Goal: Communication & Community: Answer question/provide support

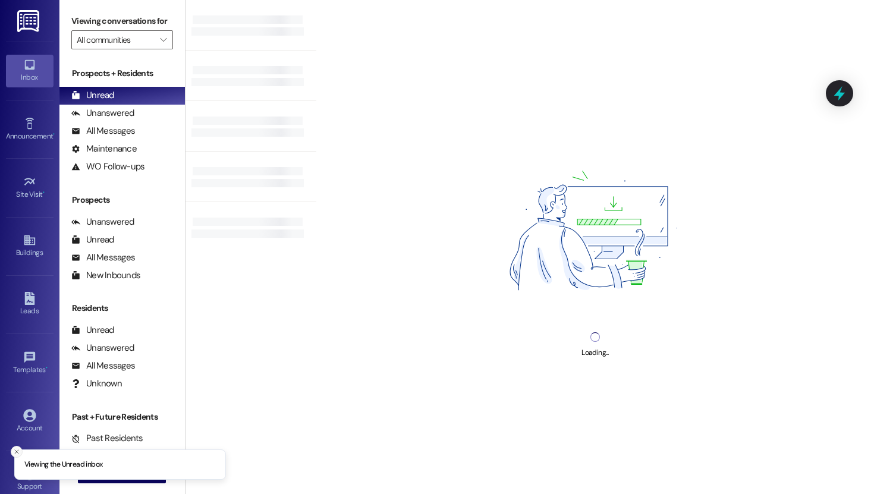
click at [18, 449] on icon "Close toast" at bounding box center [16, 451] width 7 height 7
click at [103, 480] on button " New Message" at bounding box center [122, 473] width 88 height 19
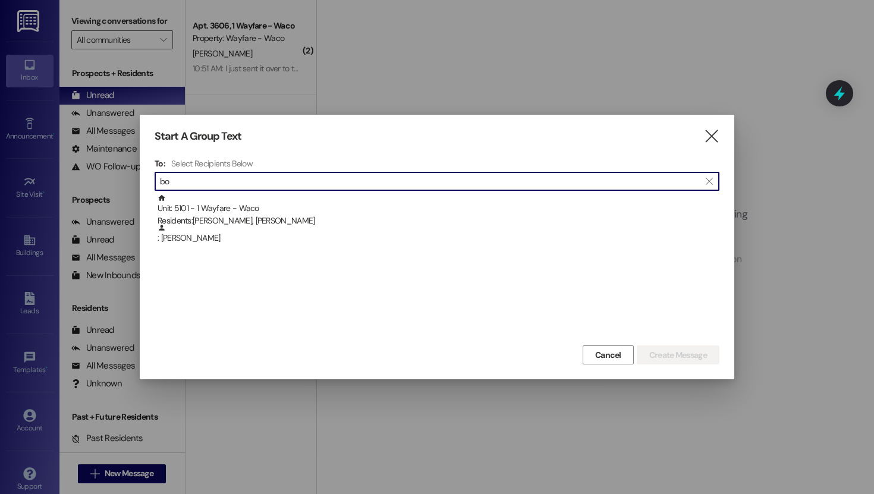
type input "b"
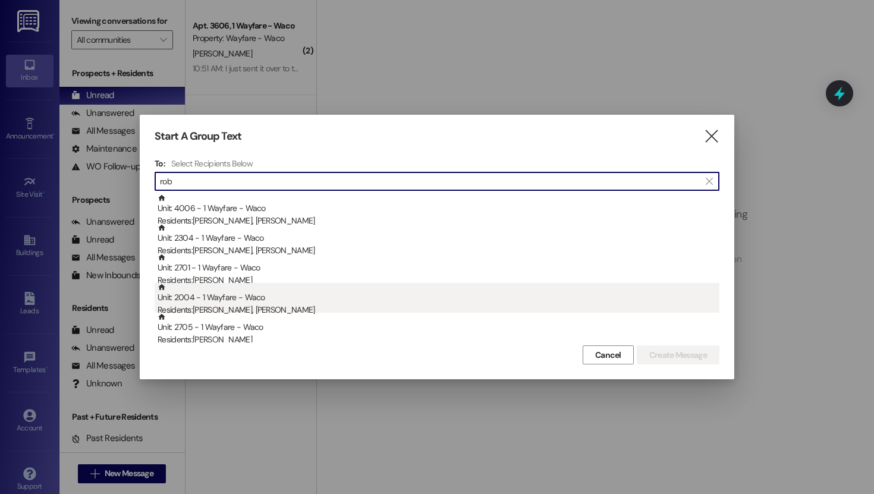
type input "rob"
click at [257, 298] on div "Unit: 2004 - 1 Wayfare - Waco Residents: [PERSON_NAME], [PERSON_NAME]" at bounding box center [439, 300] width 562 height 34
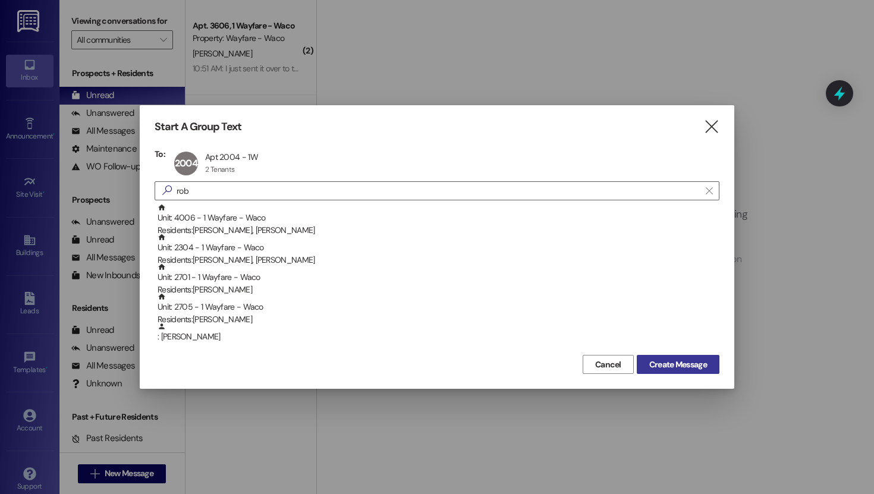
click at [694, 371] on button "Create Message" at bounding box center [678, 364] width 83 height 19
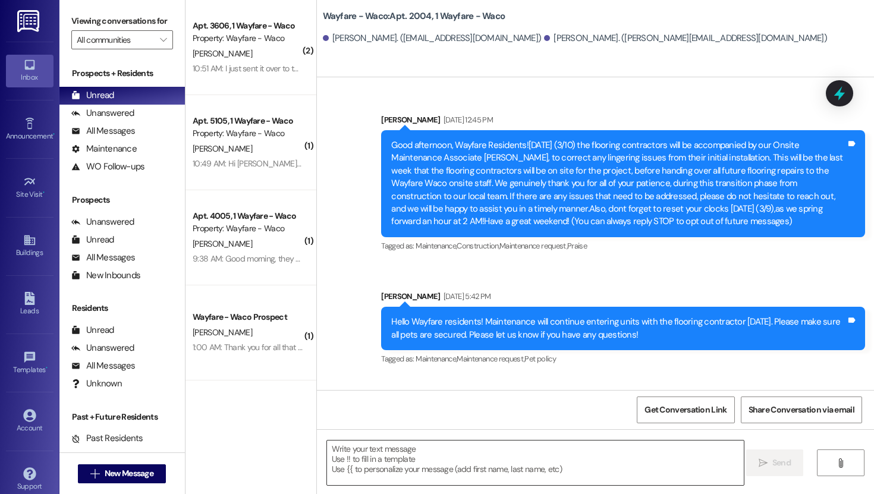
scroll to position [7597, 0]
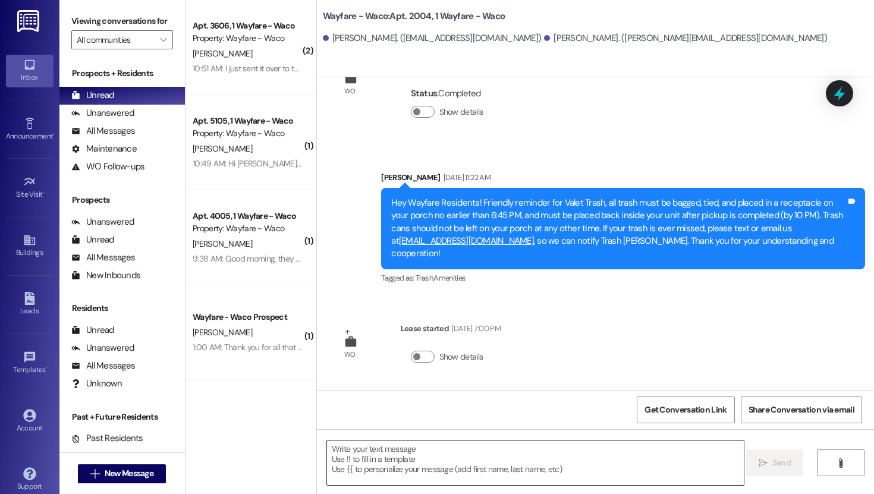
click at [446, 455] on textarea at bounding box center [535, 463] width 417 height 45
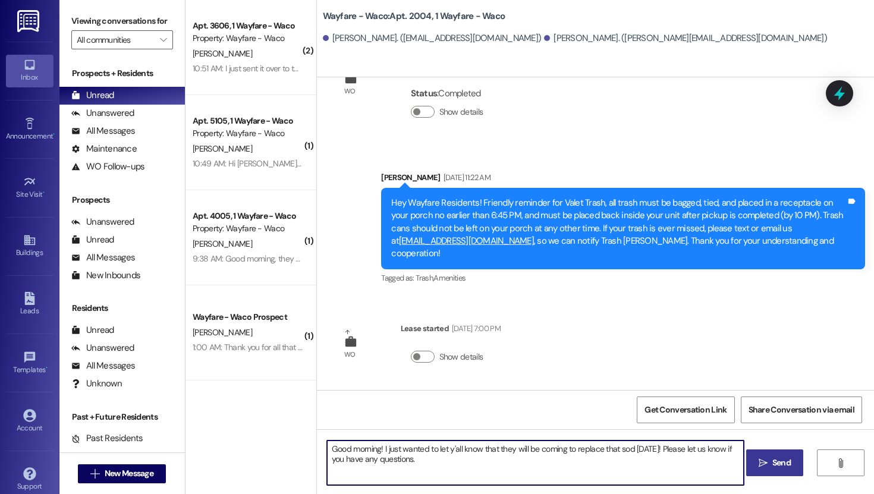
type textarea "Good morning! I just wanted to let y'all know that they will be coming to repla…"
click at [775, 461] on span "Send" at bounding box center [781, 463] width 18 height 12
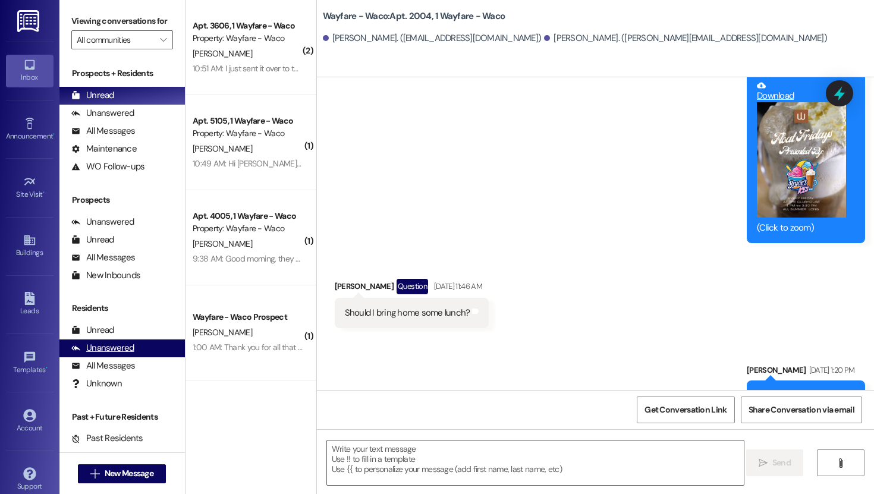
scroll to position [2840, 0]
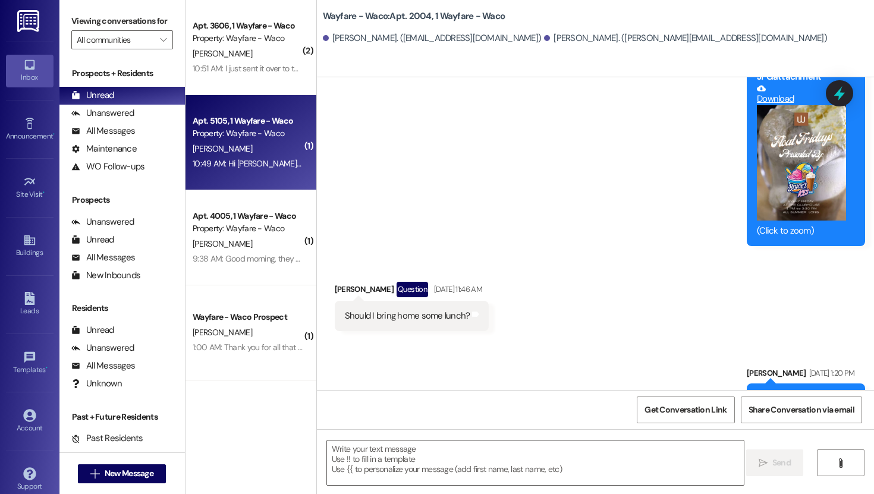
click at [244, 161] on div "10:49 AM: Hi [PERSON_NAME]! This is [PERSON_NAME]. What electricity company do …" at bounding box center [391, 163] width 397 height 11
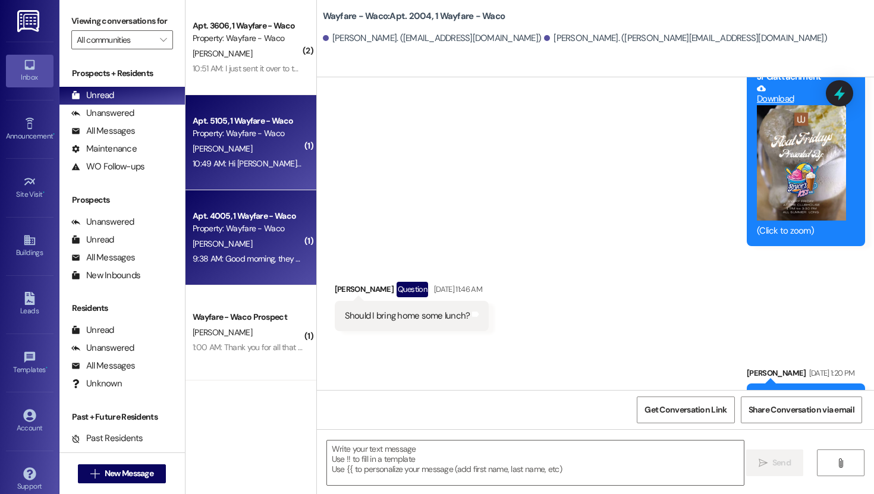
scroll to position [469, 0]
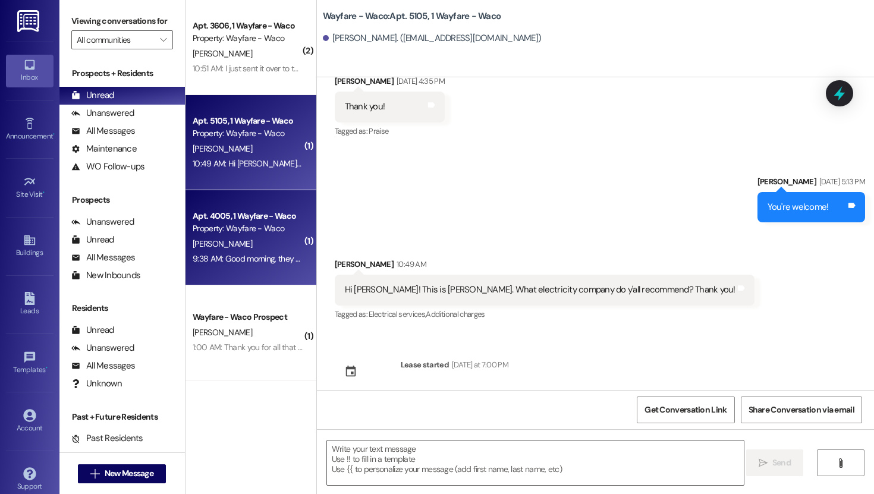
click at [249, 232] on div "Property: Wayfare - Waco" at bounding box center [248, 228] width 110 height 12
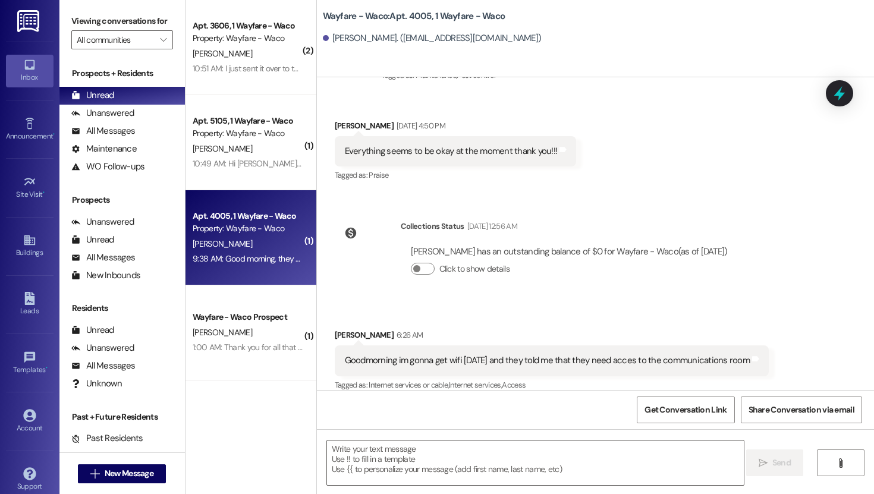
scroll to position [286, 0]
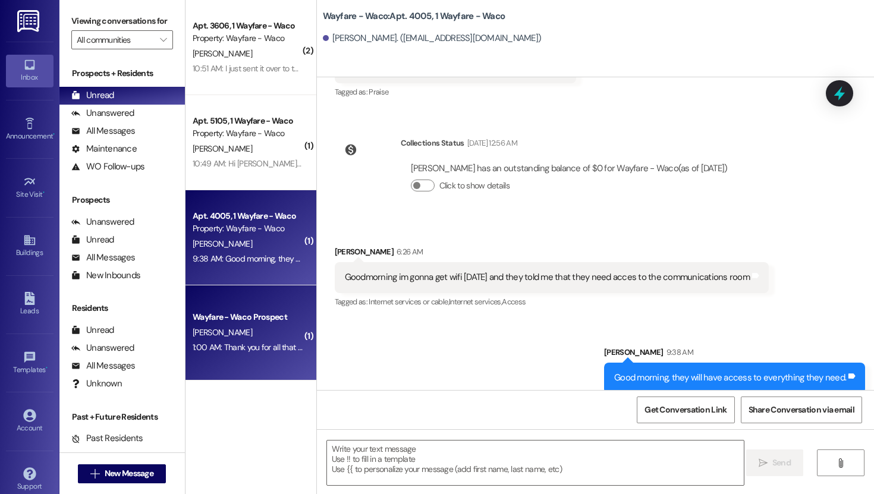
click at [230, 326] on div "[PERSON_NAME]" at bounding box center [247, 332] width 112 height 15
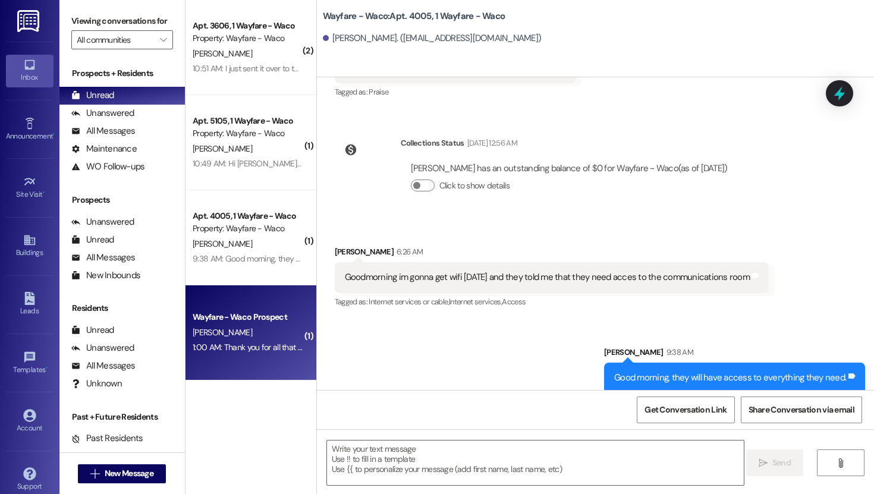
scroll to position [79, 0]
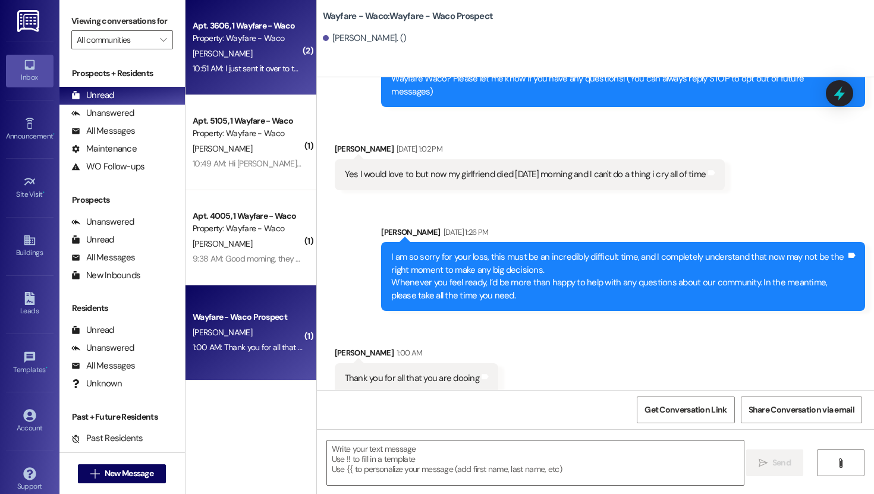
click at [250, 74] on div "10:51 AM: I just sent it over to the email provided. Let me know if you have it…" at bounding box center [321, 68] width 257 height 11
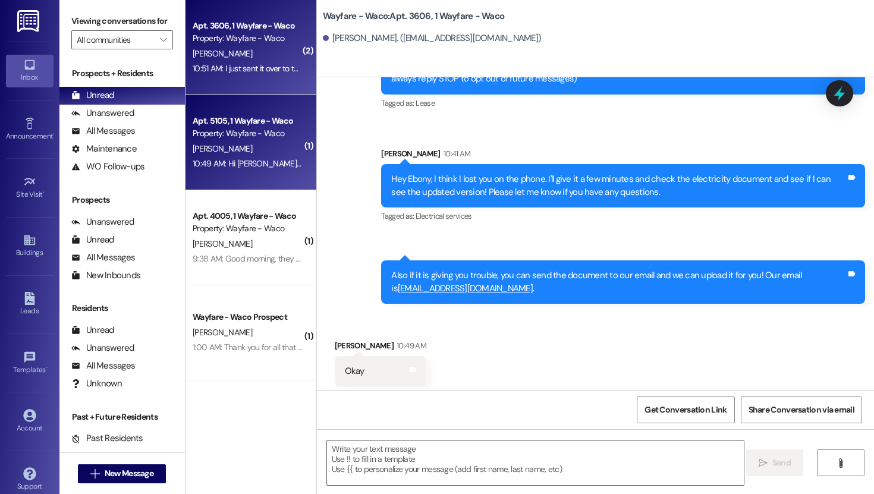
click at [241, 146] on div "[PERSON_NAME]" at bounding box center [247, 149] width 112 height 15
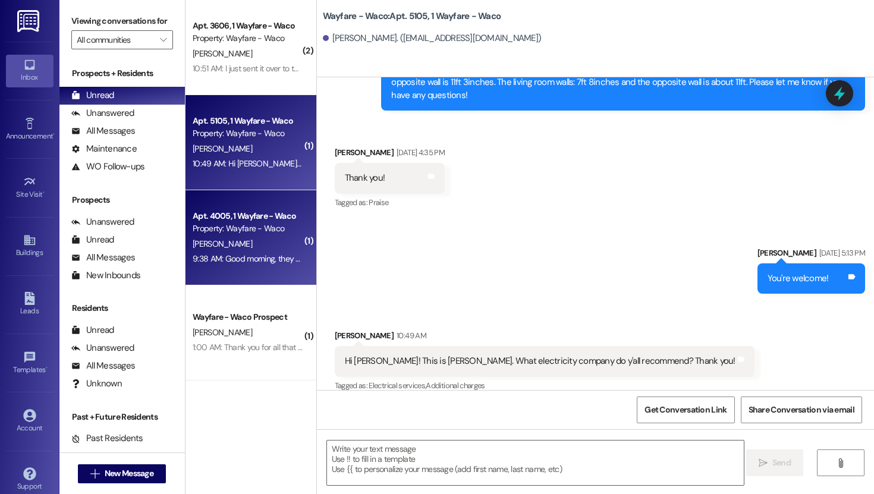
scroll to position [398, 0]
